Goal: Information Seeking & Learning: Learn about a topic

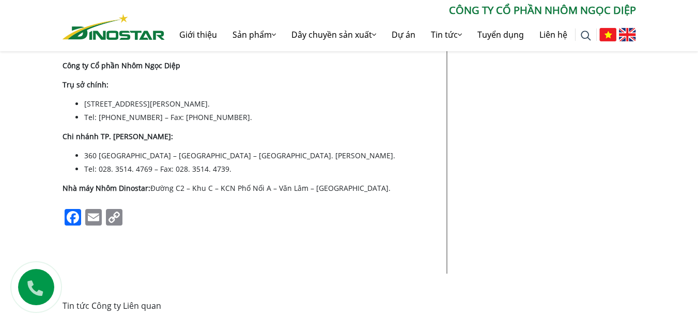
scroll to position [4237, 0]
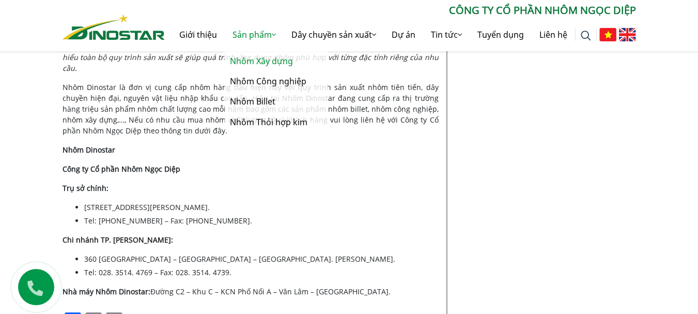
click at [254, 59] on link "Nhôm Xây dựng" at bounding box center [276, 61] width 103 height 20
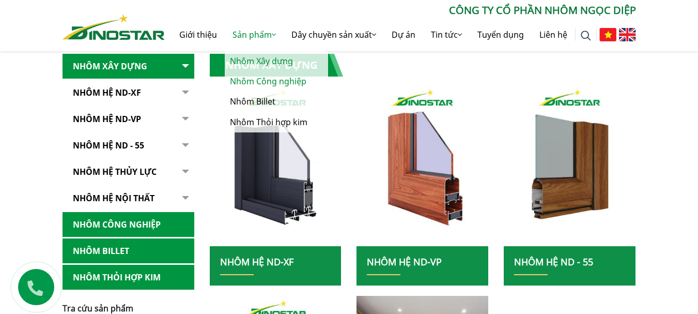
click at [268, 86] on link "Nhôm Công nghiệp" at bounding box center [276, 81] width 103 height 20
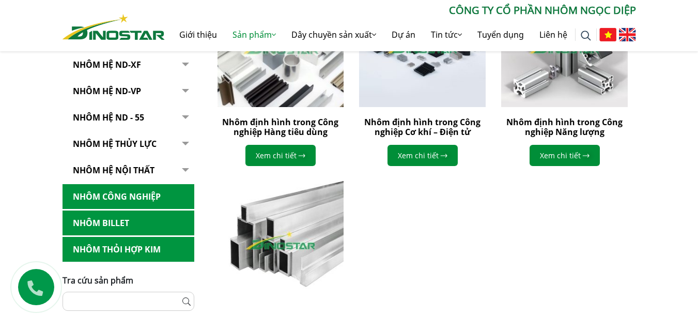
scroll to position [413, 0]
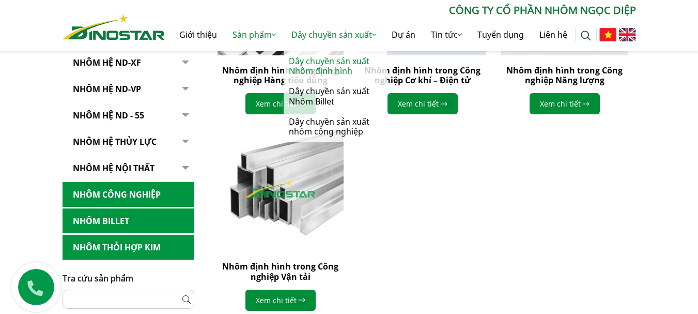
click at [331, 63] on link "Dây chuyền sản xuất Nhôm định hình" at bounding box center [335, 66] width 103 height 30
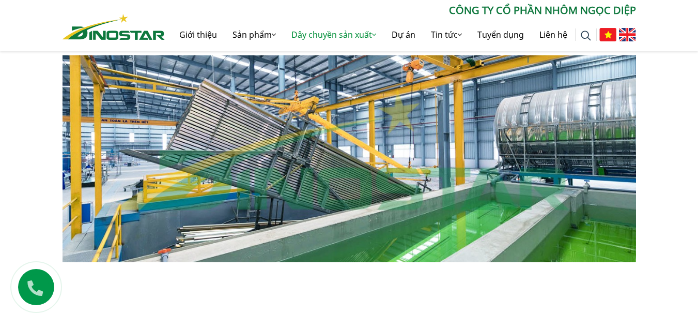
scroll to position [775, 0]
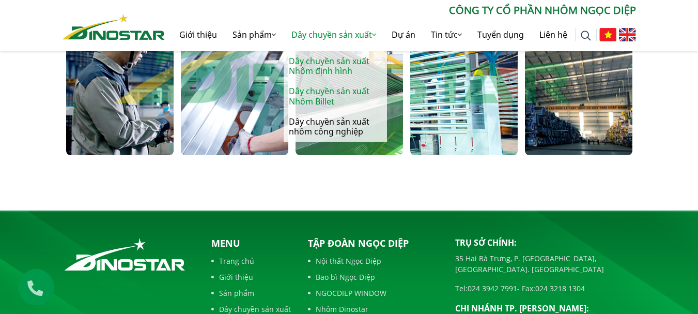
click at [329, 90] on link "Dây chuyền sản xuất Nhôm Billet" at bounding box center [335, 96] width 103 height 30
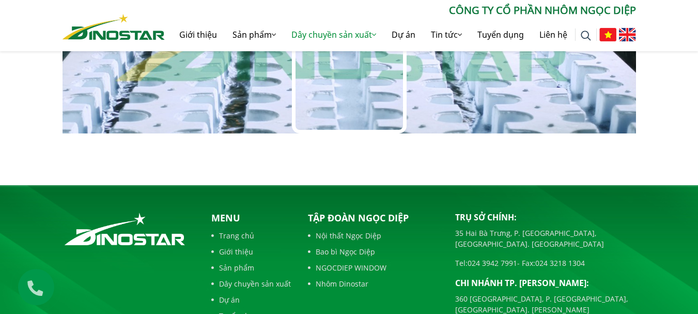
scroll to position [1093, 0]
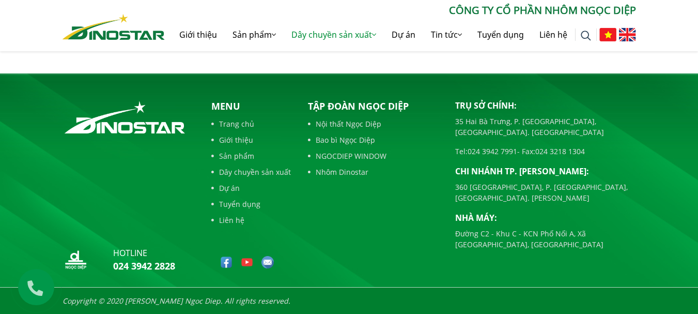
click at [234, 143] on link "Giới thiệu" at bounding box center [251, 139] width 80 height 11
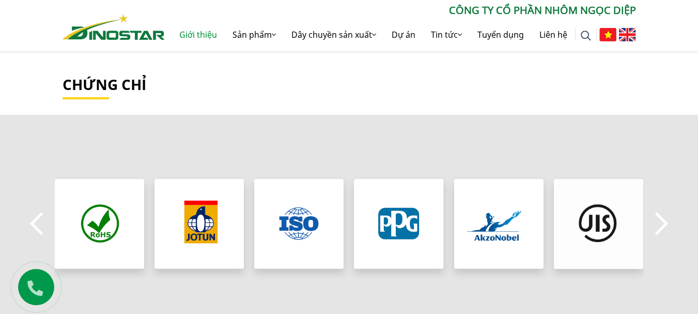
scroll to position [930, 0]
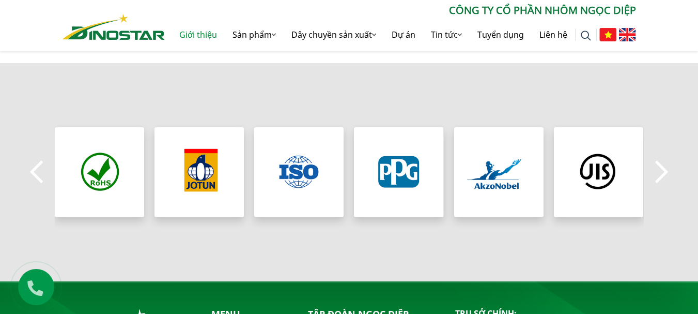
click at [672, 176] on div "Previous" at bounding box center [349, 172] width 698 height 218
click at [661, 171] on button "Next" at bounding box center [662, 172] width 21 height 36
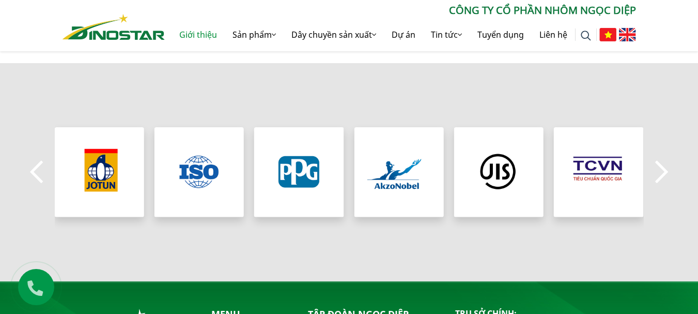
click at [661, 171] on button "Next" at bounding box center [662, 172] width 21 height 36
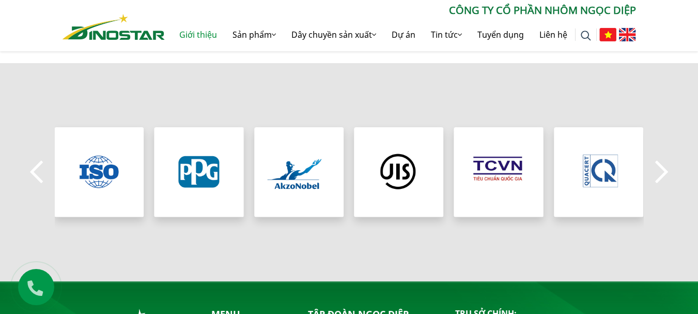
click at [661, 171] on button "Next" at bounding box center [662, 172] width 21 height 36
